Goal: Task Accomplishment & Management: Complete application form

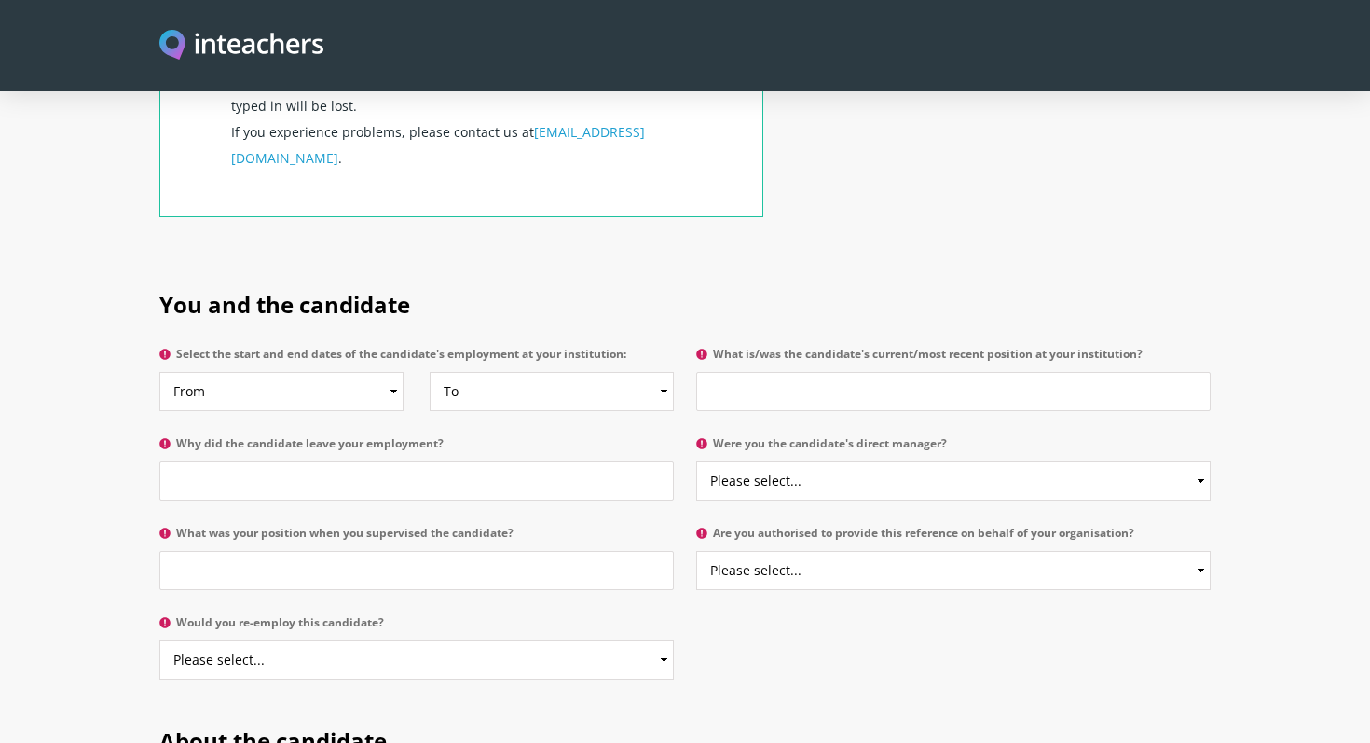
scroll to position [791, 0]
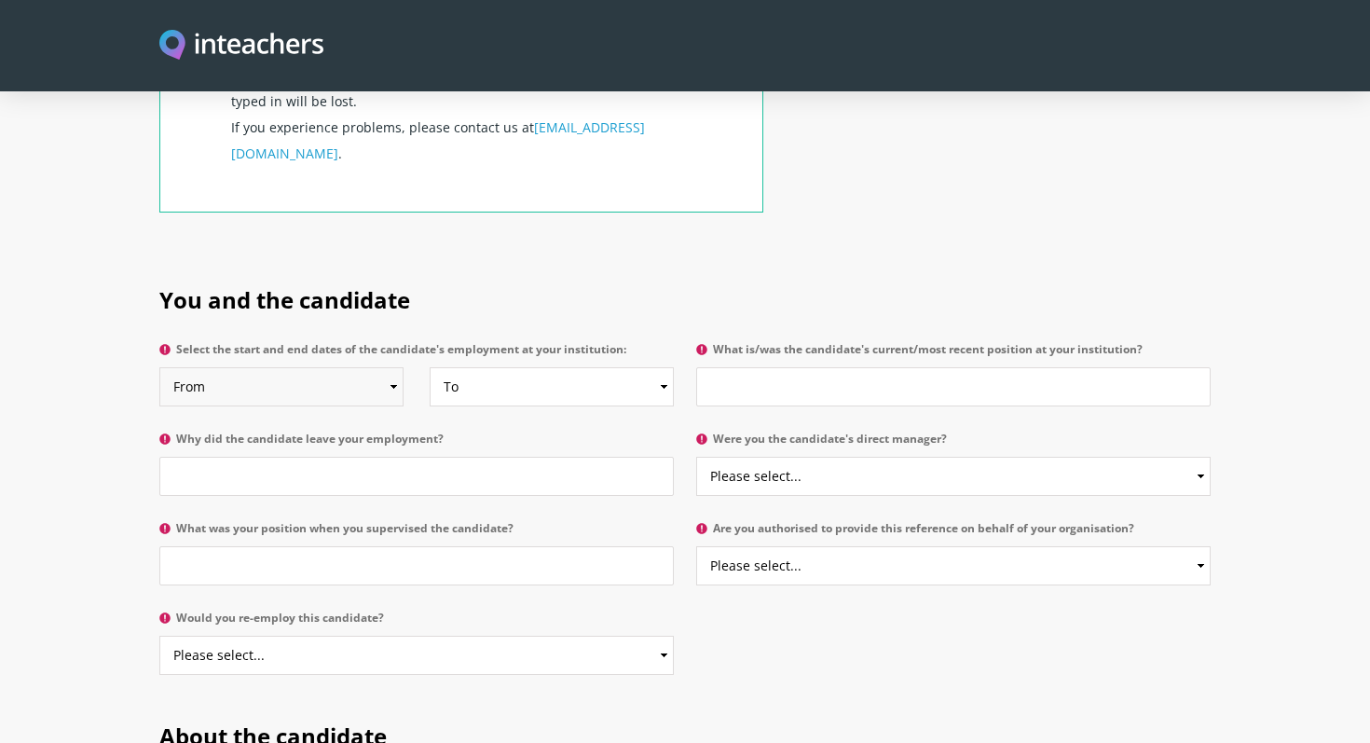
click at [394, 367] on select "From 2025 2024 2023 2022 2021 2020 2019 2018 2017 2016 2015 2014 2013 2012 2011…" at bounding box center [281, 386] width 244 height 39
select select "2024"
click at [159, 367] on select "From 2025 2024 2023 2022 2021 2020 2019 2018 2017 2016 2015 2014 2013 2012 2011…" at bounding box center [281, 386] width 244 height 39
click at [655, 367] on select "To Currently 2025 2024 2023 2022 2021 2020 2019 2018 2017 2016 2015 2014 2013 2…" at bounding box center [552, 386] width 244 height 39
select select
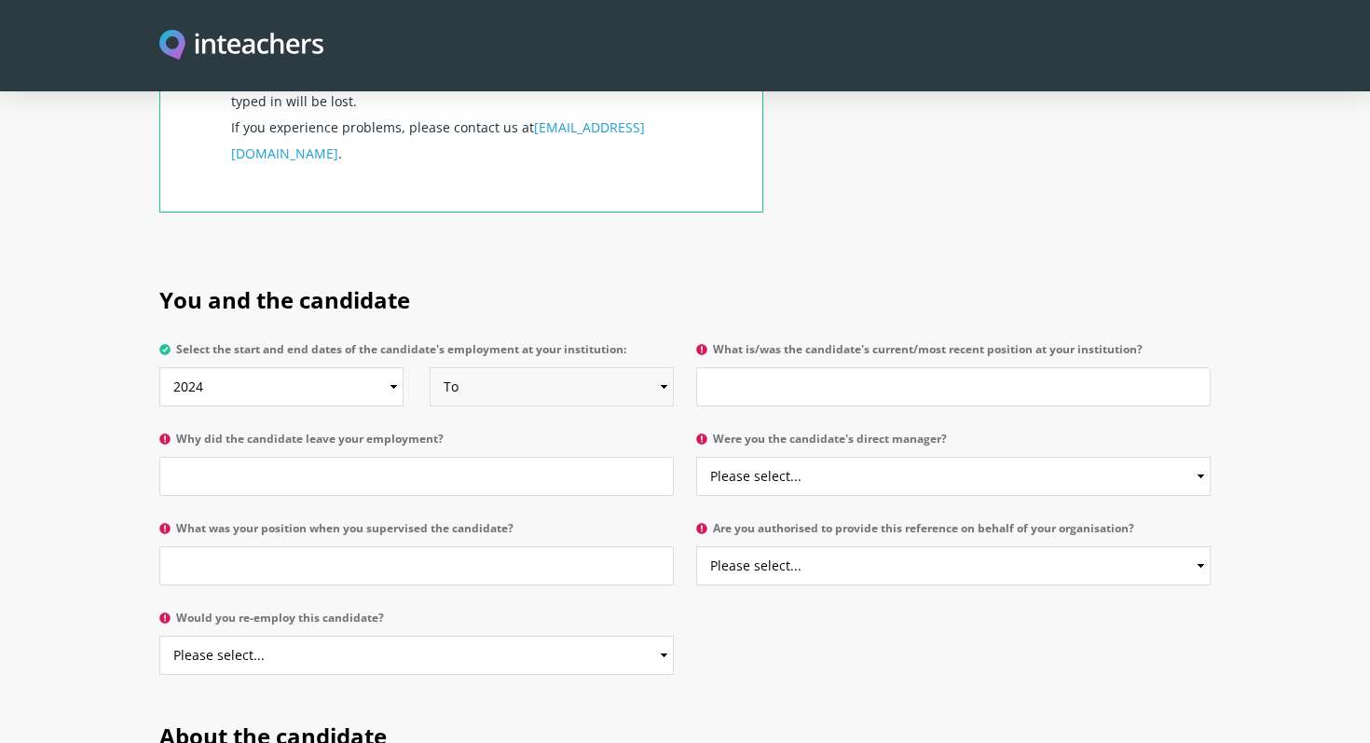
click at [430, 367] on select "To Currently 2025 2024 2023 2022 2021 2020 2019 2018 2017 2016 2015 2014 2013 2…" at bounding box center [552, 386] width 244 height 39
click at [777, 367] on input "What is/was the candidate's current/most recent position at your institution?" at bounding box center [953, 386] width 514 height 39
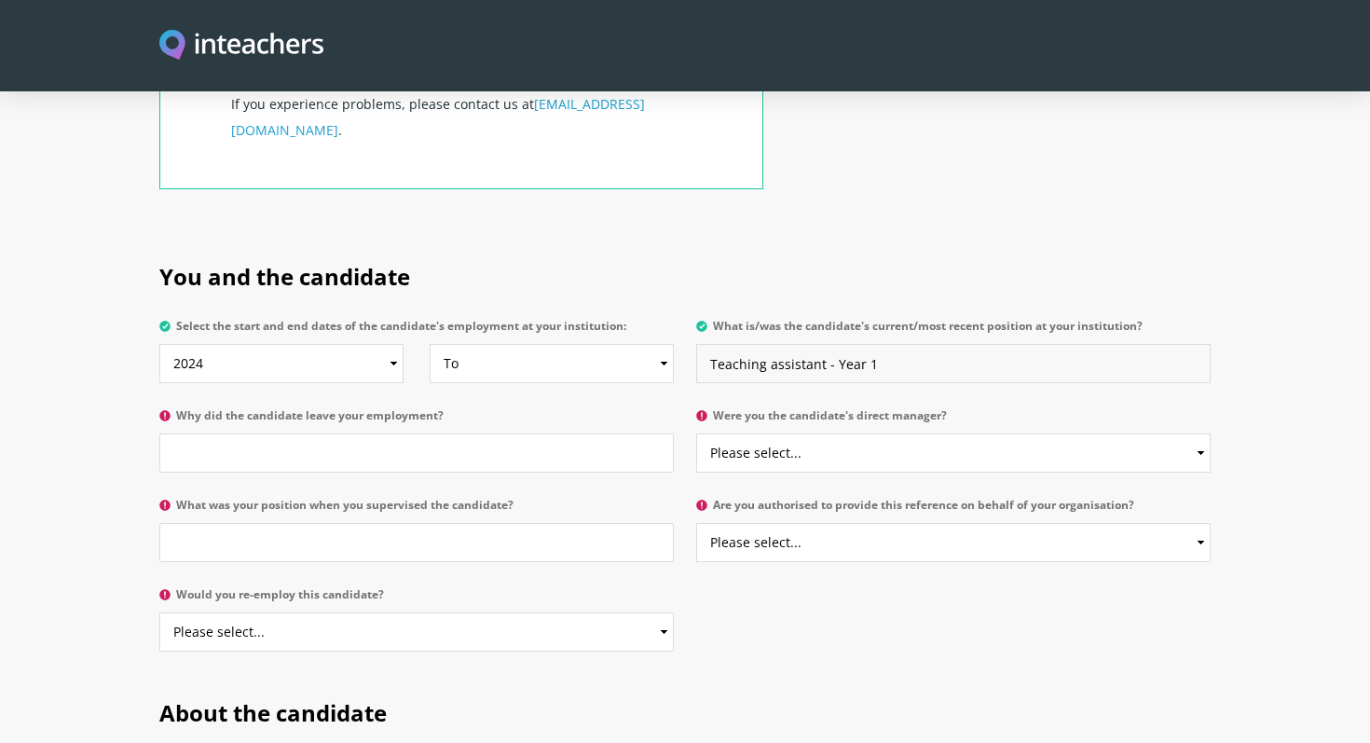
scroll to position [816, 0]
type input "Teaching assistant - Year 1"
click at [337, 432] on input "Why did the candidate leave your employment?" at bounding box center [416, 451] width 514 height 39
type input "NA"
click at [801, 432] on select "Please select... Yes No" at bounding box center [953, 451] width 514 height 39
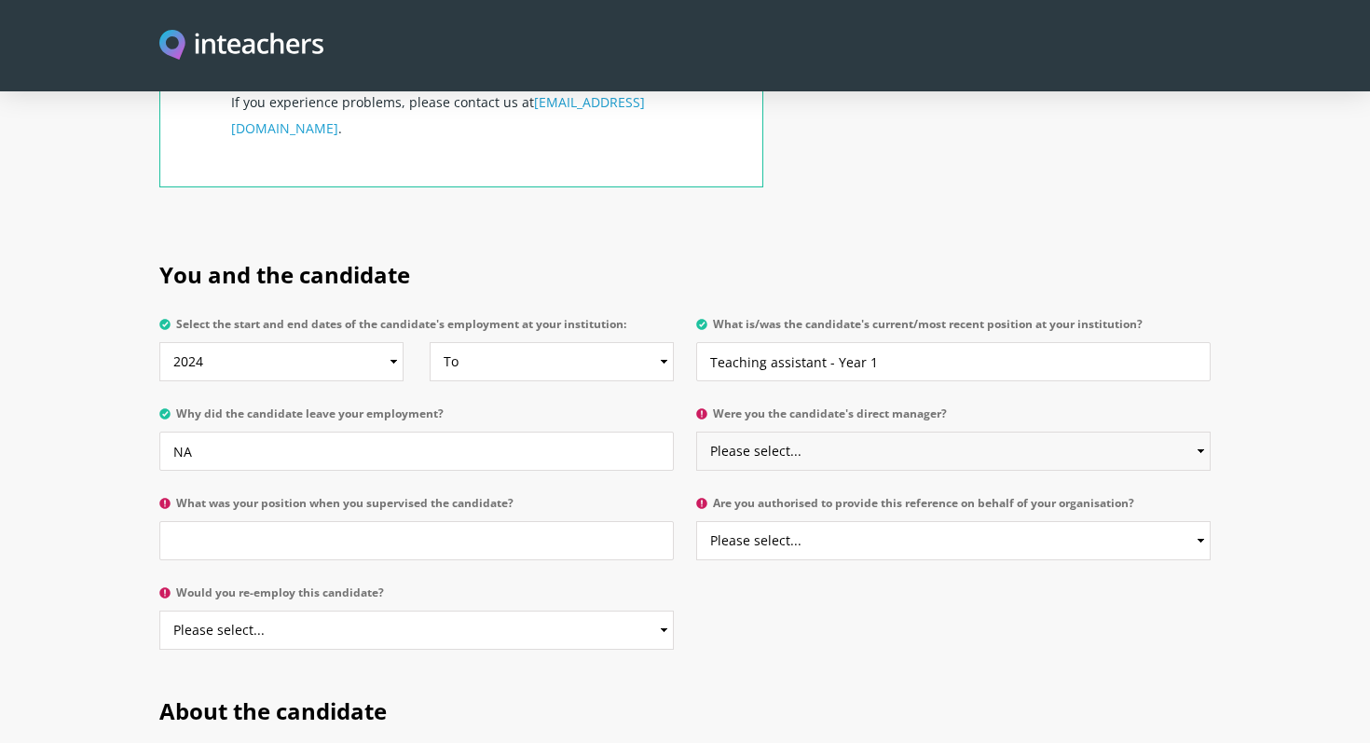
select select "No"
click at [696, 432] on select "Please select... Yes No" at bounding box center [953, 451] width 514 height 39
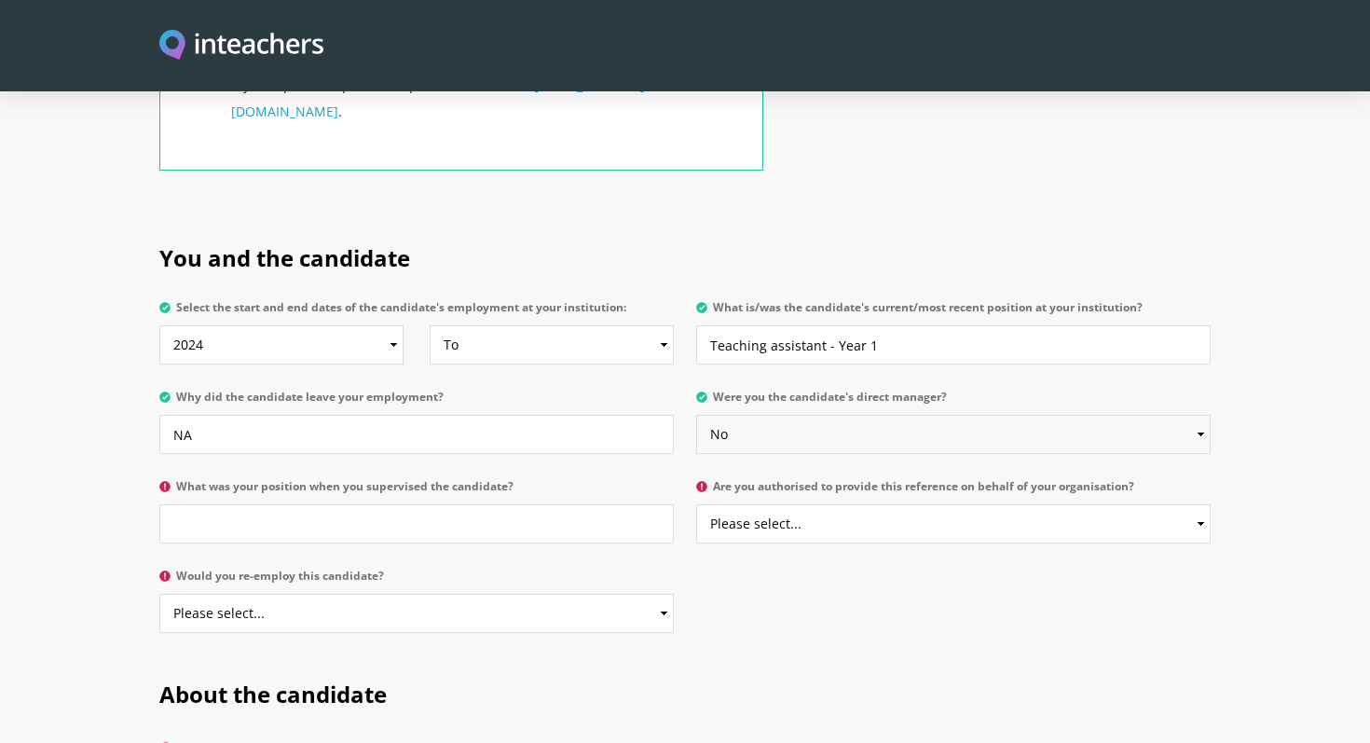
scroll to position [842, 0]
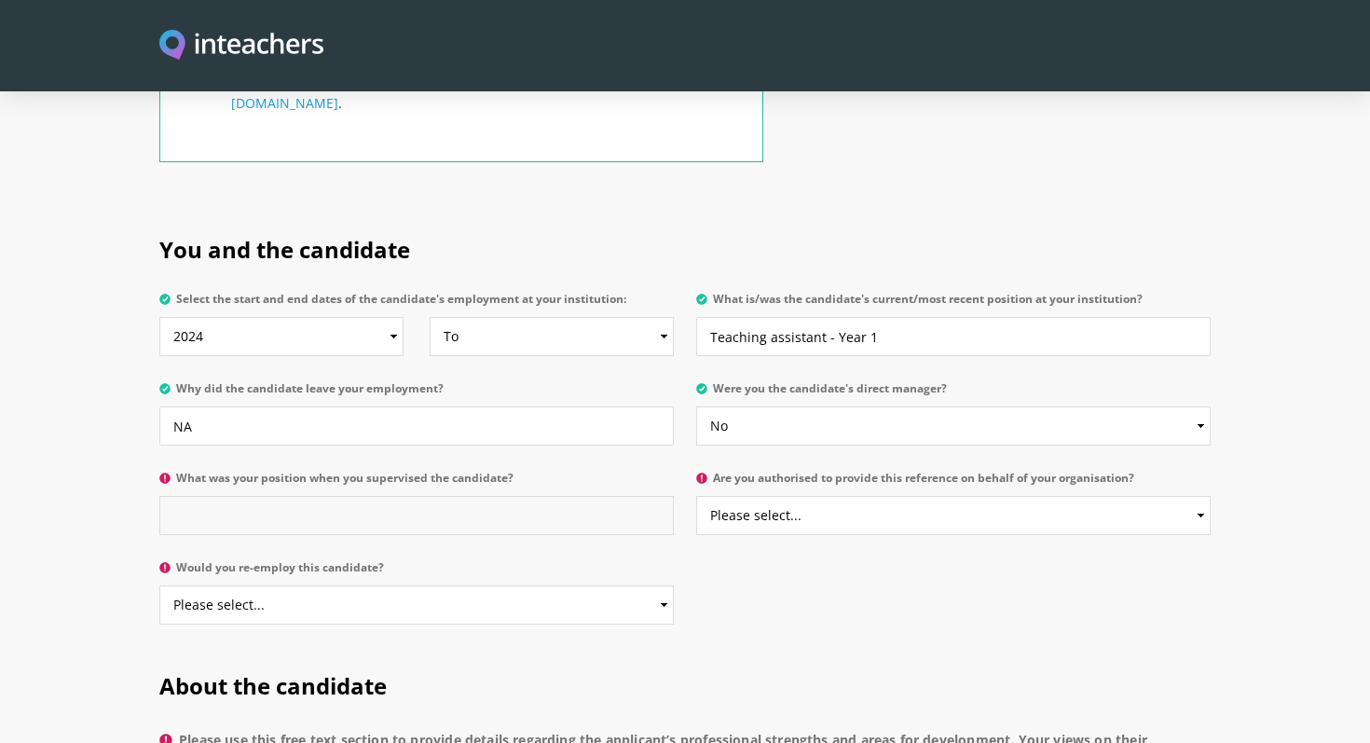
click at [415, 496] on input "What was your position when you supervised the candidate?" at bounding box center [416, 515] width 514 height 39
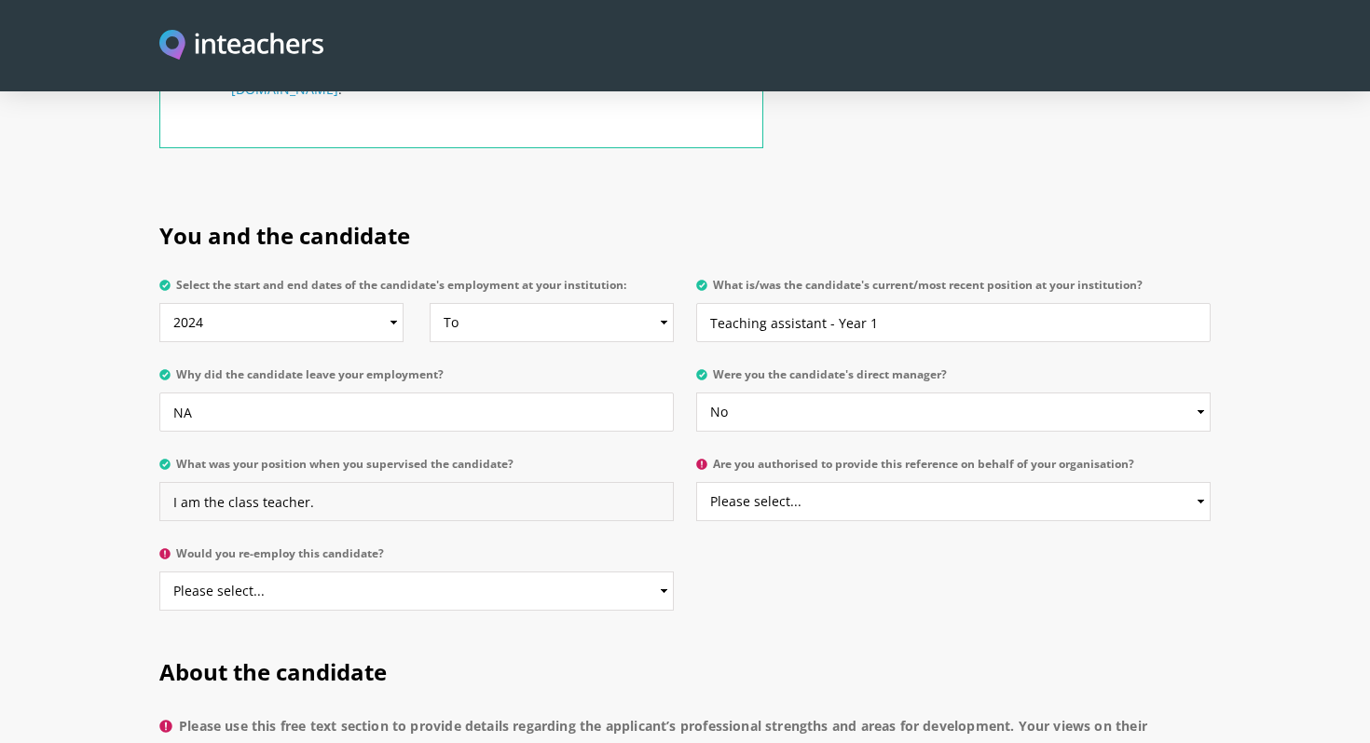
scroll to position [870, 0]
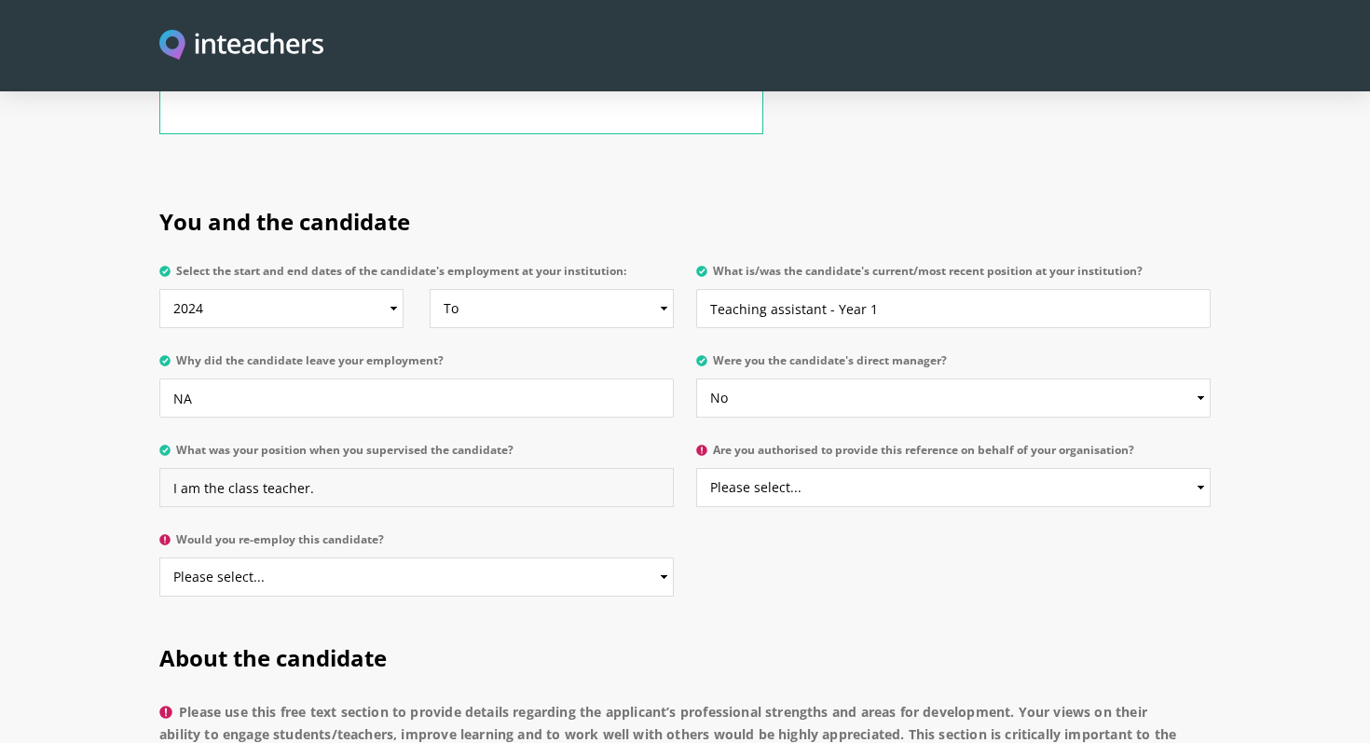
type input "I am the class teacher."
click at [822, 468] on select "Please select... Yes No" at bounding box center [953, 487] width 514 height 39
select select "Yes"
click at [696, 468] on select "Please select... Yes No" at bounding box center [953, 487] width 514 height 39
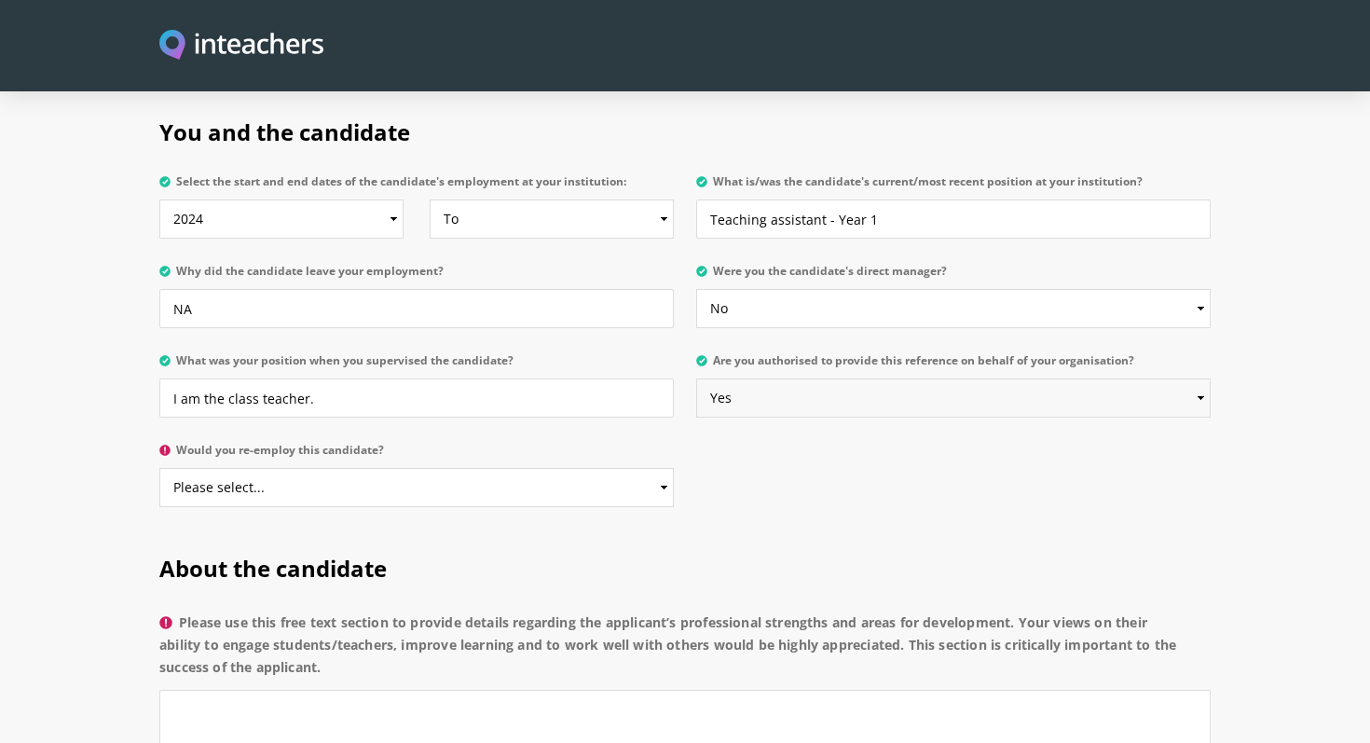
scroll to position [960, 0]
click at [455, 467] on select "Please select... Yes No" at bounding box center [416, 486] width 514 height 39
select select "Yes"
click at [159, 467] on select "Please select... Yes No" at bounding box center [416, 486] width 514 height 39
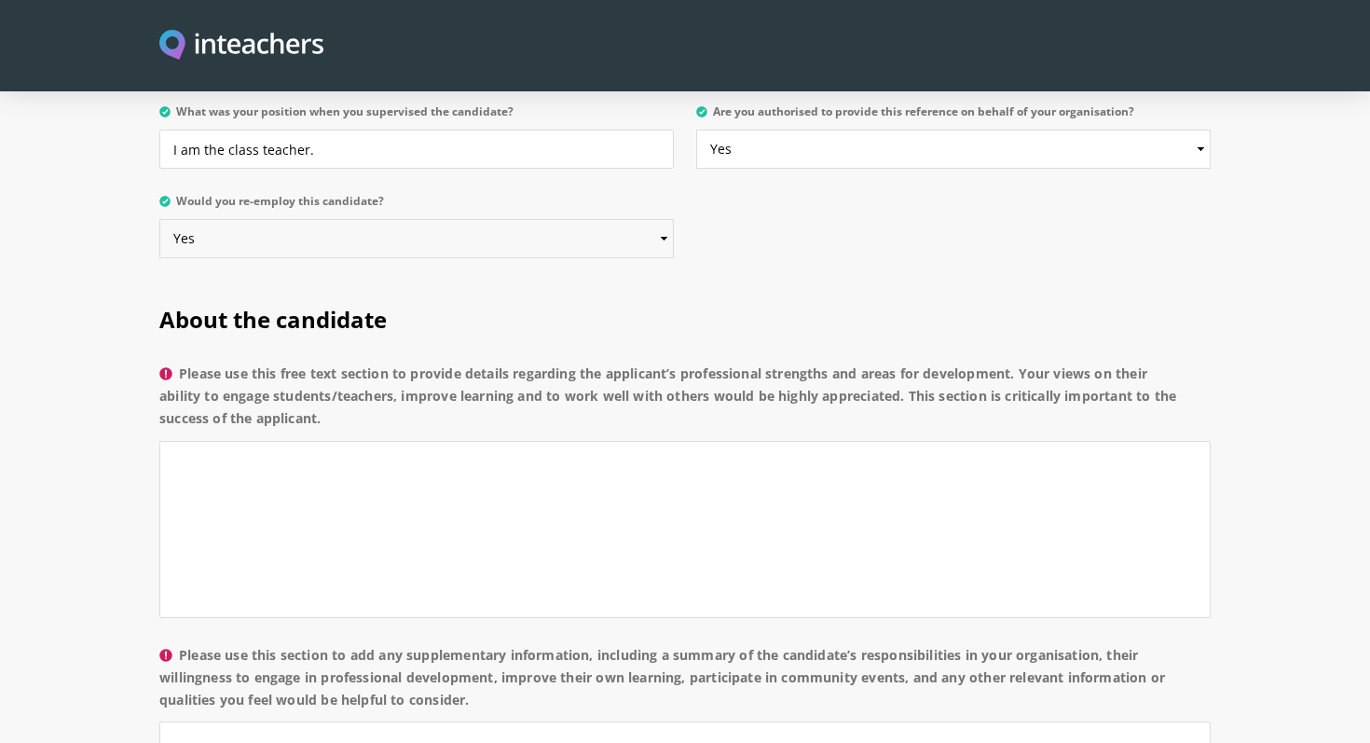
scroll to position [1210, 0]
click at [245, 439] on textarea "Please use this free text section to provide details regarding the applicant’s …" at bounding box center [684, 527] width 1051 height 177
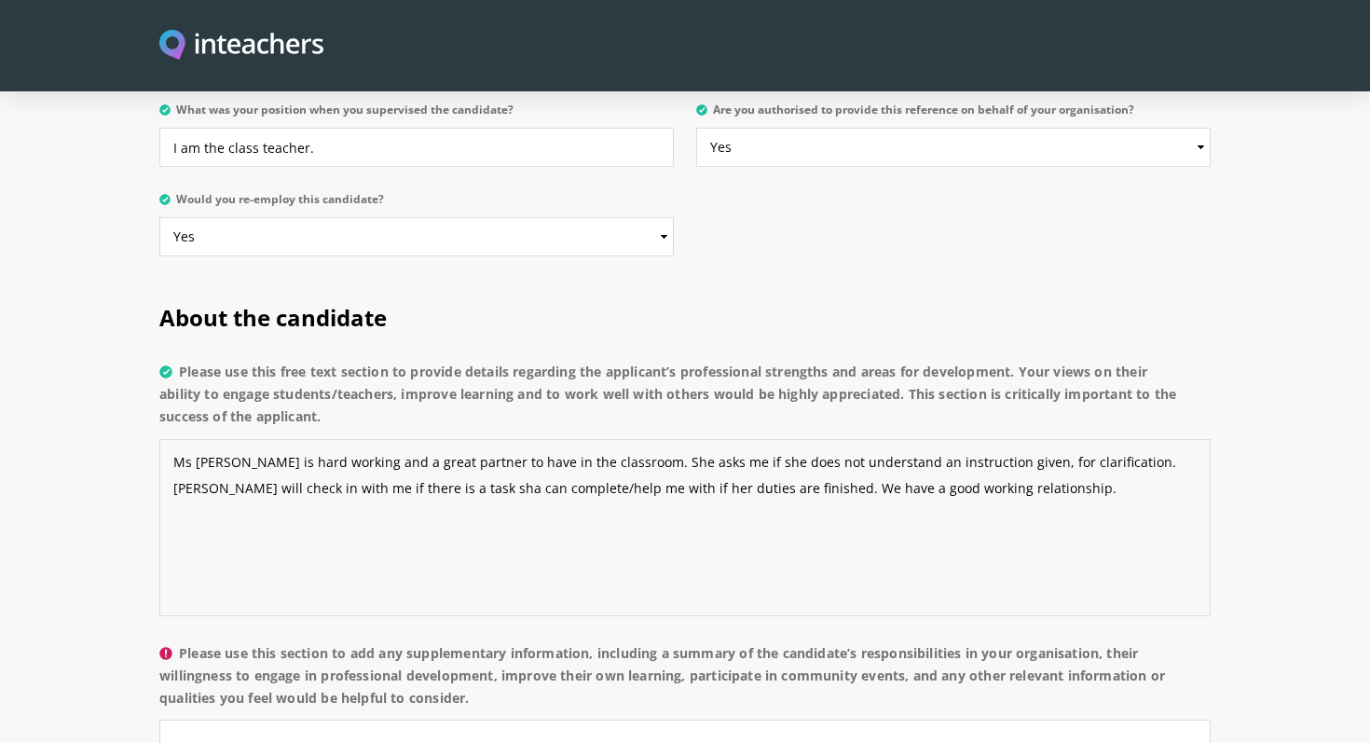
type textarea "Ms [PERSON_NAME] is hard working and a great partner to have in the classroom. …"
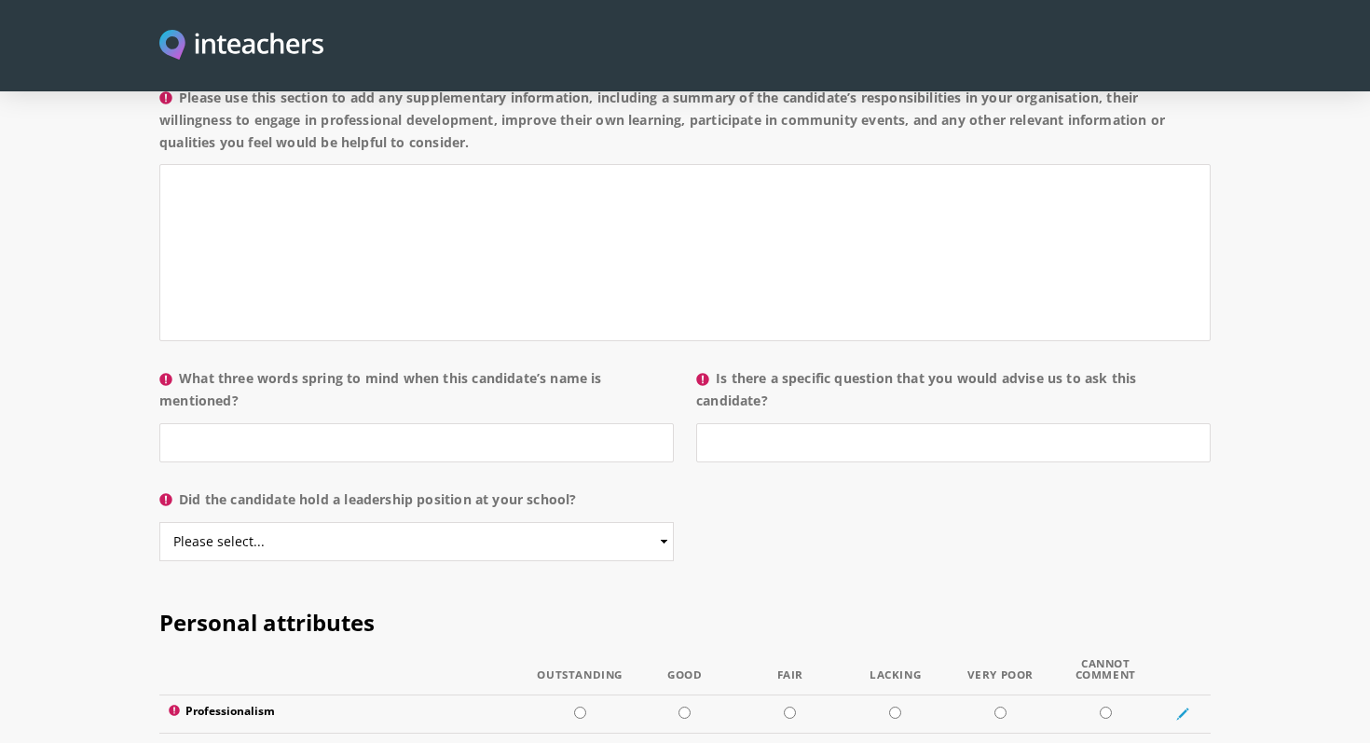
scroll to position [1746, 0]
